Goal: Obtain resource: Download file/media

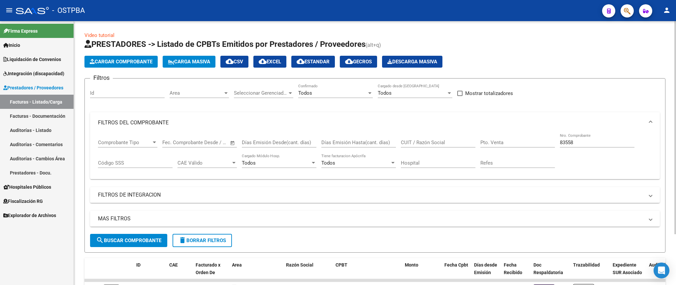
click at [202, 234] on button "delete Borrar Filtros" at bounding box center [202, 240] width 59 height 13
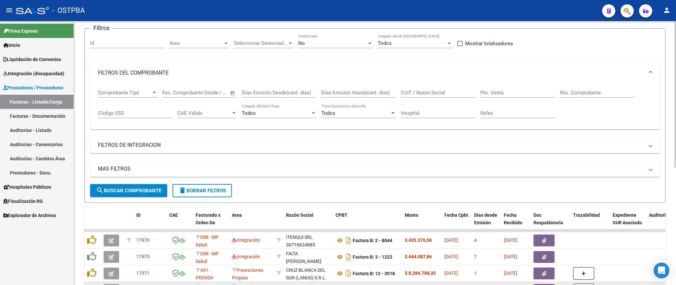
scroll to position [88, 0]
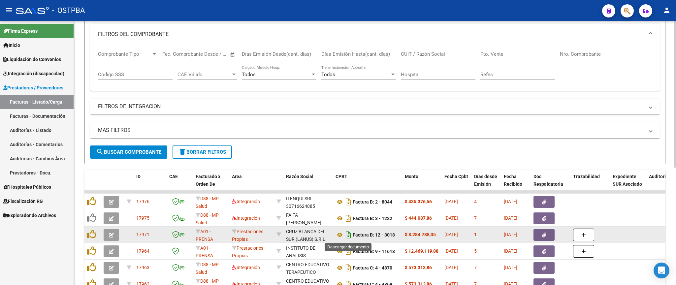
click at [347, 237] on icon "Descargar documento" at bounding box center [348, 235] width 9 height 11
click at [544, 238] on icon "button" at bounding box center [544, 235] width 4 height 5
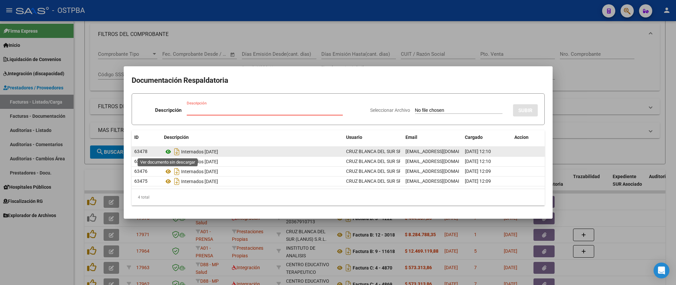
click at [166, 153] on icon at bounding box center [168, 152] width 9 height 8
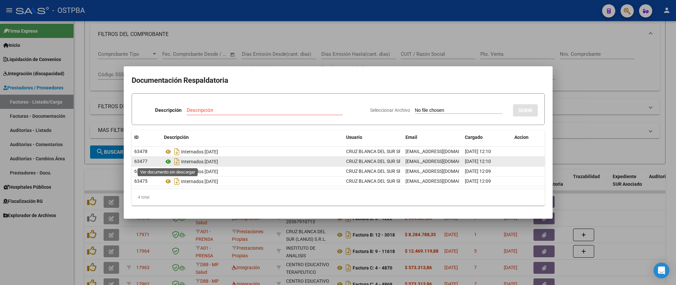
click at [168, 163] on icon at bounding box center [168, 162] width 9 height 8
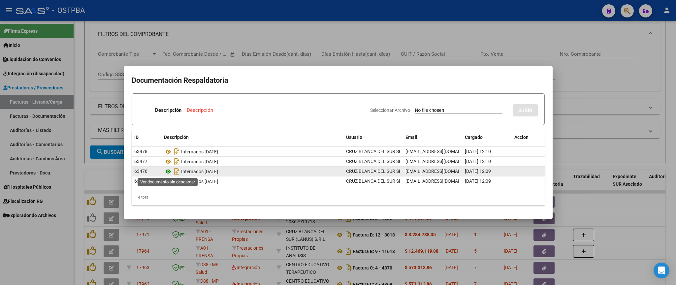
click at [167, 171] on icon at bounding box center [168, 172] width 9 height 8
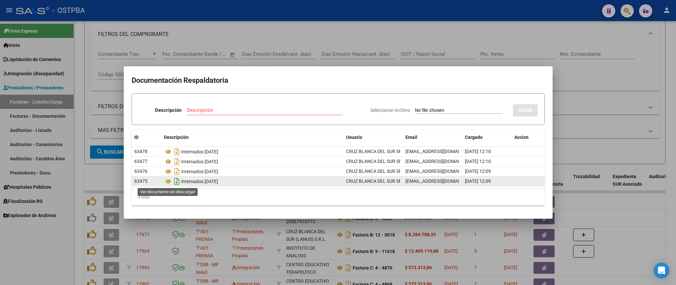
click at [170, 183] on icon at bounding box center [168, 182] width 9 height 8
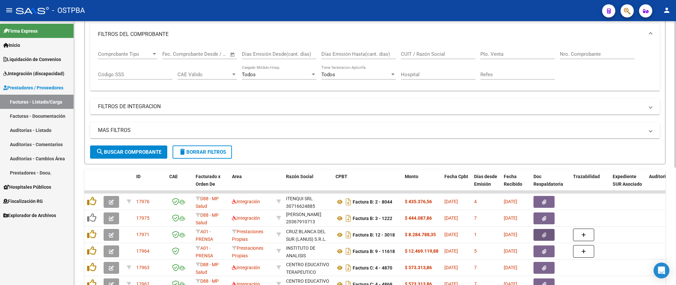
click at [250, 211] on datatable-scroller "17976 D88 - MP Salud Integración ITENQUI SRL 30716624885 Factura B: 2 - 8044 $ …" at bounding box center [374, 275] width 581 height 168
